Goal: Transaction & Acquisition: Book appointment/travel/reservation

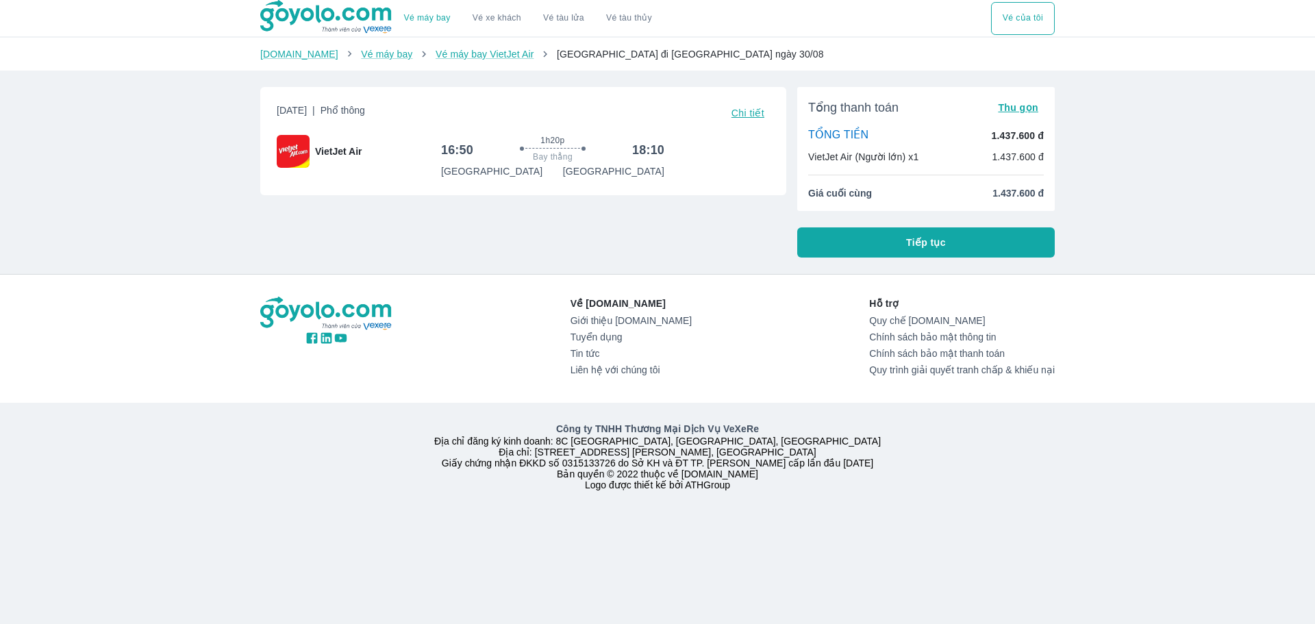
click at [734, 118] on span "Chi tiết" at bounding box center [748, 113] width 33 height 11
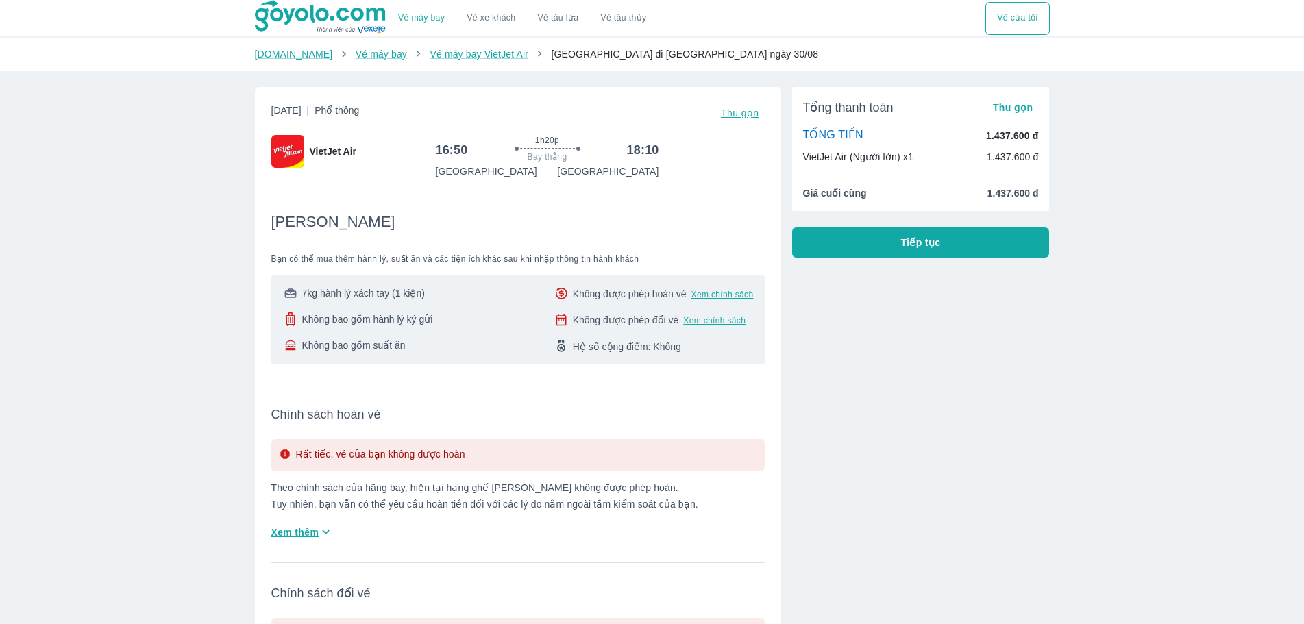
click at [907, 249] on span "Tiếp tục" at bounding box center [921, 243] width 40 height 14
